Goal: Information Seeking & Learning: Learn about a topic

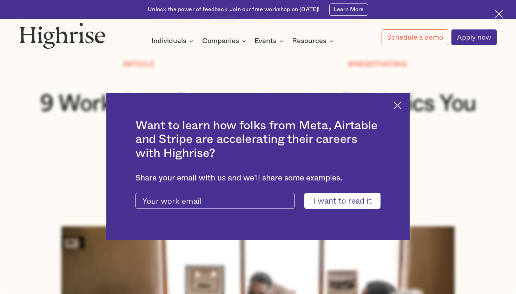
scroll to position [25, 0]
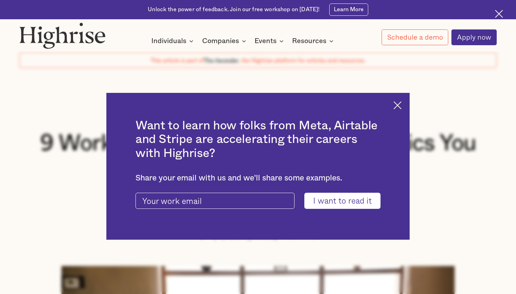
click at [401, 111] on div "Want to learn how folks from Meta, Airtable and Stripe are accelerating their c…" at bounding box center [257, 166] width 303 height 147
click at [398, 108] on img at bounding box center [397, 105] width 8 height 8
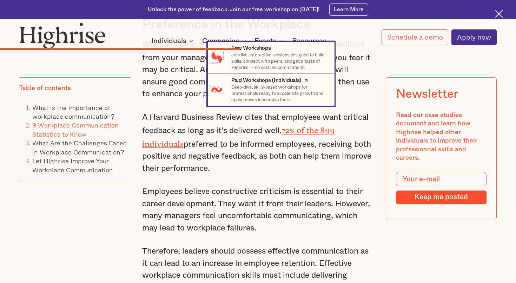
scroll to position [4155, 0]
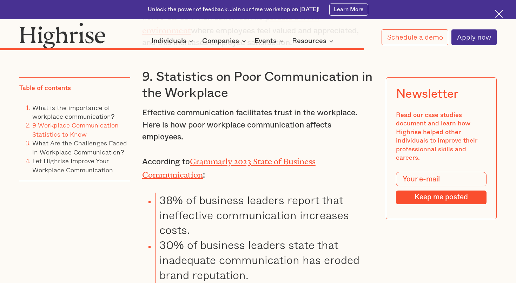
click at [263, 238] on li "30% of business leaders state that inadequate communication has eroded brand re…" at bounding box center [264, 260] width 219 height 45
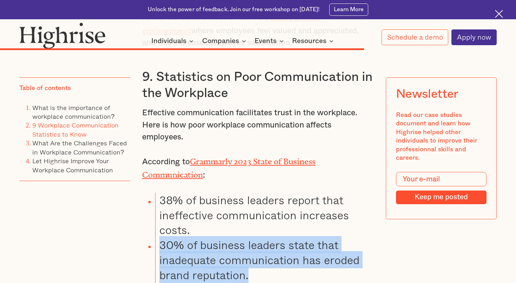
drag, startPoint x: 251, startPoint y: 171, endPoint x: 149, endPoint y: 142, distance: 106.0
click at [155, 238] on li "30% of business leaders state that inadequate communication has eroded brand re…" at bounding box center [264, 260] width 219 height 45
copy li "30% of business leaders state that inadequate communication has eroded brand re…"
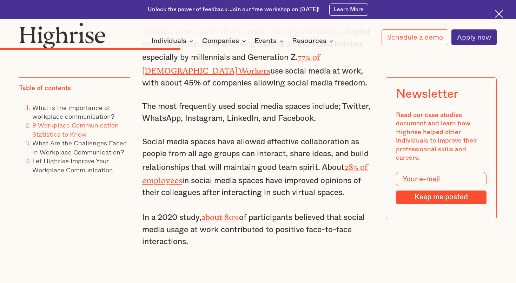
scroll to position [2265, 0]
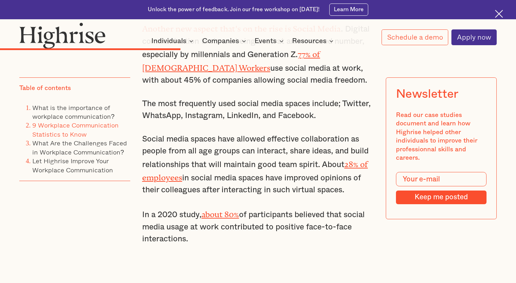
click at [220, 210] on link "about 80%" at bounding box center [220, 212] width 38 height 5
drag, startPoint x: 295, startPoint y: 1, endPoint x: 292, endPoint y: -9, distance: 10.6
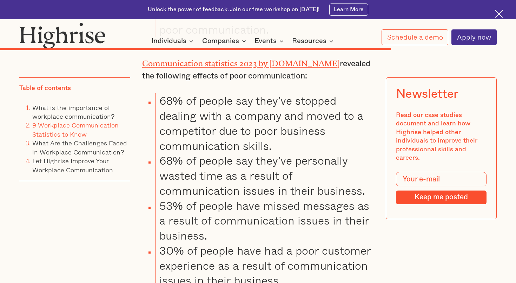
scroll to position [4155, 0]
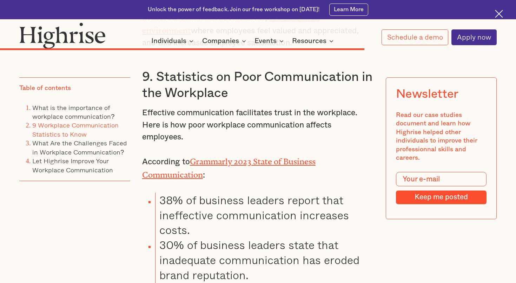
click at [305, 193] on li "38% of business leaders report that ineffective communication increases costs." at bounding box center [264, 215] width 219 height 45
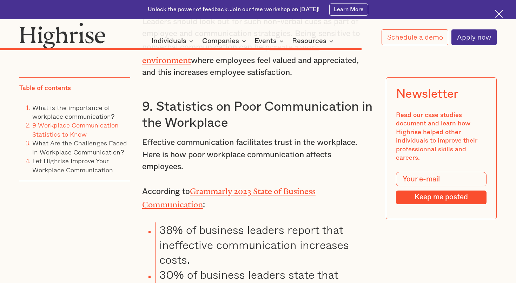
scroll to position [4125, 0]
click at [253, 187] on link "Grammarly 2023 State of Business Communication" at bounding box center [228, 196] width 173 height 19
